Goal: Use online tool/utility: Utilize a website feature to perform a specific function

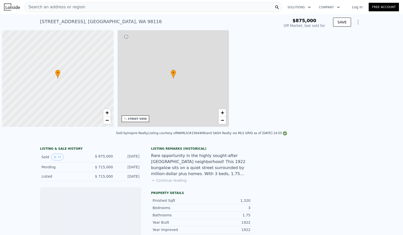
scroll to position [0, 2]
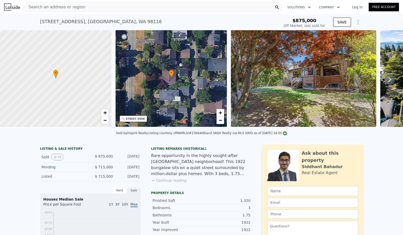
click at [357, 24] on icon "Show Options" at bounding box center [357, 22] width 1 height 4
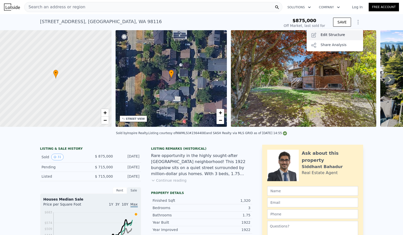
click at [328, 37] on div "Edit Structure" at bounding box center [334, 35] width 56 height 10
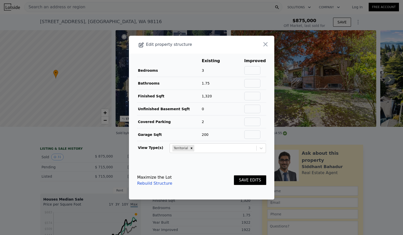
click at [251, 77] on td at bounding box center [255, 83] width 22 height 13
click at [253, 72] on input "text" at bounding box center [252, 70] width 16 height 9
type input "4"
click at [255, 86] on input "text" at bounding box center [252, 83] width 16 height 9
type input "2.27"
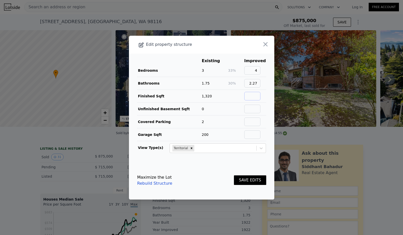
click at [252, 96] on input "text" at bounding box center [252, 96] width 16 height 9
type input "2020"
click at [252, 123] on input "text" at bounding box center [252, 122] width 16 height 9
click at [217, 113] on td "0" at bounding box center [214, 109] width 26 height 13
click at [251, 133] on input "text" at bounding box center [252, 135] width 16 height 9
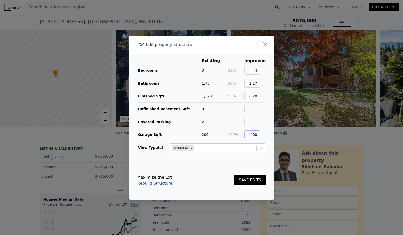
type input "400"
click at [209, 166] on footer "Maximize the Lot Rebuild Structure SAVE EDITS" at bounding box center [201, 181] width 145 height 38
click at [249, 181] on button "SAVE EDITS" at bounding box center [250, 181] width 32 height 10
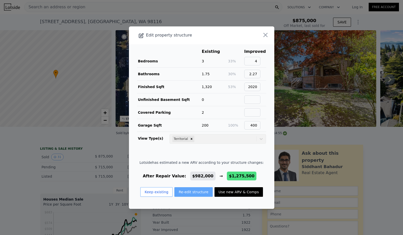
click at [188, 195] on button "Re-edit structure" at bounding box center [193, 193] width 38 height 10
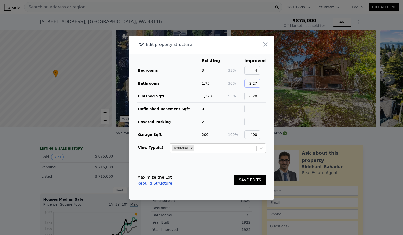
click at [260, 84] on input "2.27" at bounding box center [252, 83] width 16 height 9
click at [245, 180] on button "SAVE EDITS" at bounding box center [250, 181] width 32 height 10
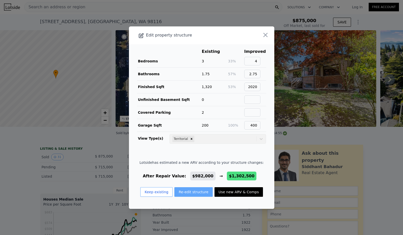
click at [187, 192] on button "Re-edit structure" at bounding box center [193, 193] width 38 height 10
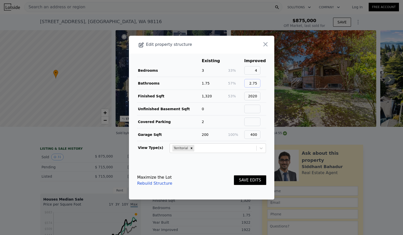
click at [254, 82] on input "2.75" at bounding box center [252, 83] width 16 height 9
type input "3"
click at [243, 181] on button "SAVE EDITS" at bounding box center [250, 181] width 32 height 10
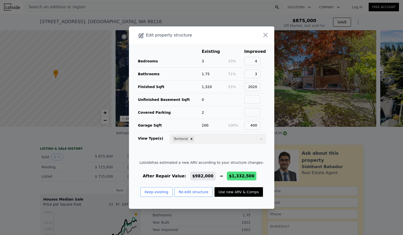
click at [227, 192] on button "Use new ARV & Comps" at bounding box center [238, 193] width 48 height 10
type input "2"
type input "3"
type input "1620"
type input "2490"
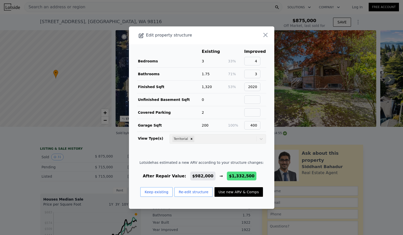
type input "3700"
checkbox input "false"
type input "$ 1,332,500"
type input "$ 290,533"
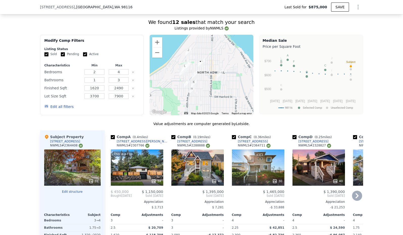
scroll to position [481, 0]
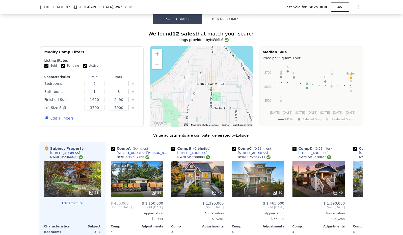
click at [59, 118] on button "Edit all filters" at bounding box center [58, 118] width 29 height 5
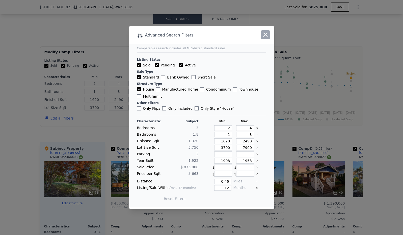
click at [265, 34] on icon "button" at bounding box center [265, 34] width 7 height 7
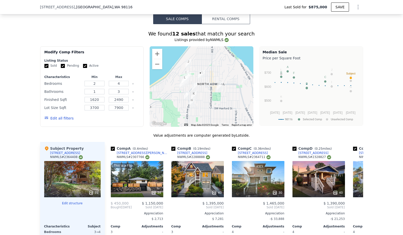
click at [47, 66] on input "Sold" at bounding box center [46, 66] width 4 height 4
checkbox input "false"
click at [83, 66] on input "Active" at bounding box center [85, 66] width 4 height 4
checkbox input "false"
click at [111, 119] on button "Update Search" at bounding box center [120, 118] width 38 height 7
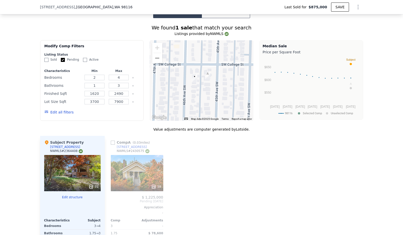
scroll to position [443, 0]
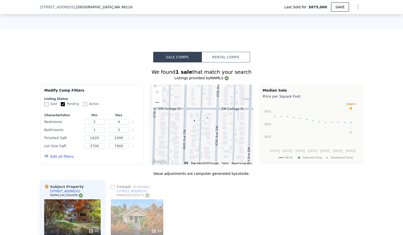
click at [63, 104] on input "Pending" at bounding box center [63, 104] width 4 height 4
checkbox input "false"
click at [46, 106] on input "Sold" at bounding box center [46, 104] width 4 height 4
checkbox input "true"
click at [115, 155] on button "Update Search" at bounding box center [120, 156] width 38 height 7
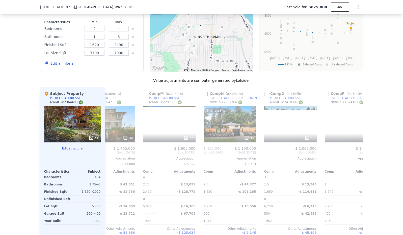
scroll to position [0, 722]
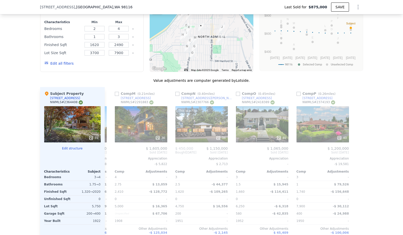
click at [61, 62] on button "Edit all filters" at bounding box center [58, 63] width 29 height 5
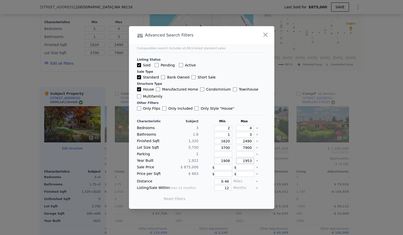
drag, startPoint x: 247, startPoint y: 161, endPoint x: 255, endPoint y: 161, distance: 7.6
click at [255, 161] on div "Year Built 1,922 1908 1953" at bounding box center [201, 161] width 129 height 6
type input "1980"
drag, startPoint x: 224, startPoint y: 188, endPoint x: 232, endPoint y: 188, distance: 8.6
click at [232, 188] on div "Listing/Sale Within (max 12 months) 12 Months" at bounding box center [201, 189] width 129 height 6
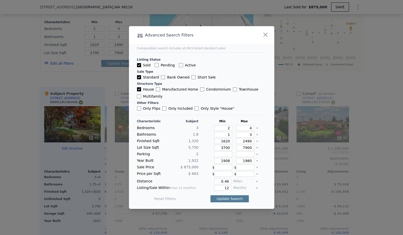
click at [227, 198] on button "Update Search" at bounding box center [229, 199] width 38 height 7
click at [266, 36] on icon "button" at bounding box center [265, 35] width 4 height 4
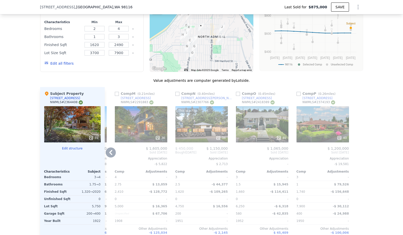
click at [117, 94] on input "checkbox" at bounding box center [117, 94] width 4 height 4
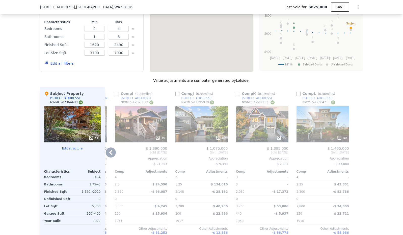
checkbox input "false"
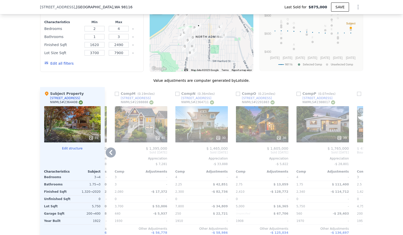
click at [117, 95] on input "checkbox" at bounding box center [117, 94] width 4 height 4
checkbox input "true"
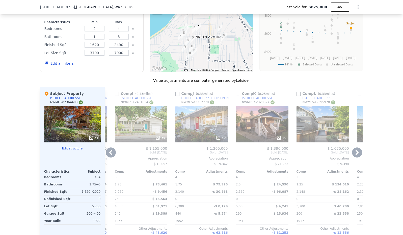
click at [239, 95] on input "checkbox" at bounding box center [238, 94] width 4 height 4
checkbox input "true"
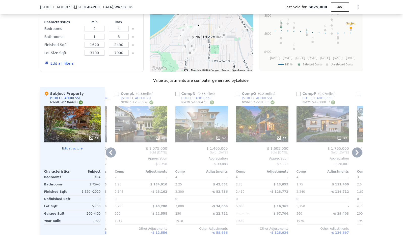
click at [299, 94] on input "checkbox" at bounding box center [298, 94] width 4 height 4
checkbox input "true"
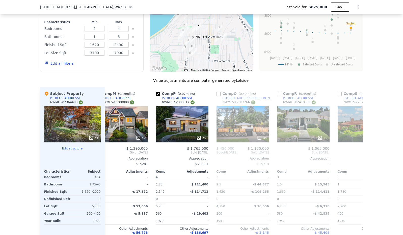
scroll to position [0, 79]
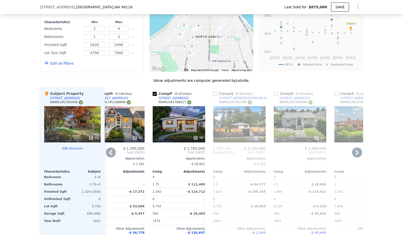
click at [215, 95] on input "checkbox" at bounding box center [215, 94] width 4 height 4
checkbox input "true"
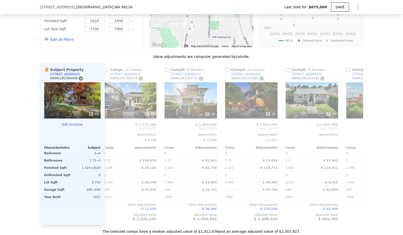
scroll to position [0, 854]
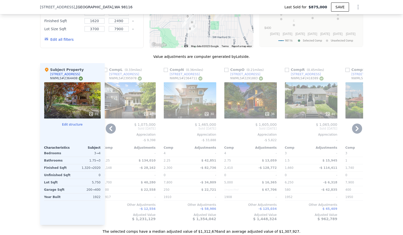
click at [227, 71] on input "checkbox" at bounding box center [226, 70] width 4 height 4
checkbox input "true"
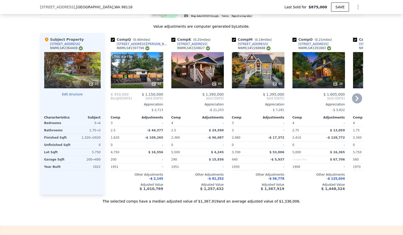
scroll to position [590, 0]
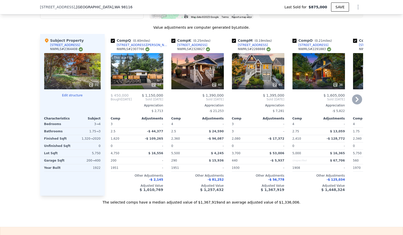
click at [112, 39] on input "checkbox" at bounding box center [113, 41] width 4 height 4
checkbox input "false"
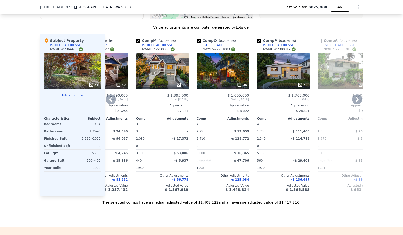
scroll to position [0, 38]
